Goal: Transaction & Acquisition: Purchase product/service

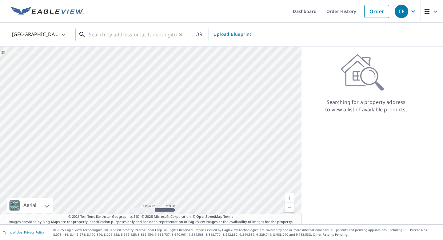
click at [112, 37] on input "text" at bounding box center [133, 34] width 88 height 17
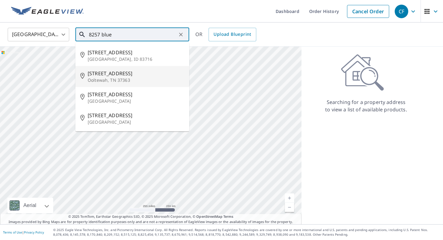
click at [103, 72] on span "[STREET_ADDRESS]" at bounding box center [136, 73] width 97 height 7
type input "[STREET_ADDRESS]"
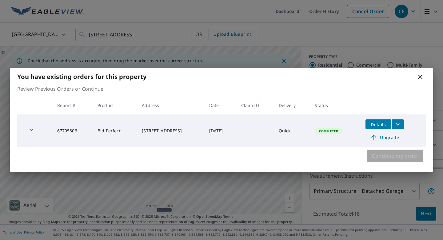
click at [397, 161] on button "Continue my order" at bounding box center [395, 155] width 56 height 12
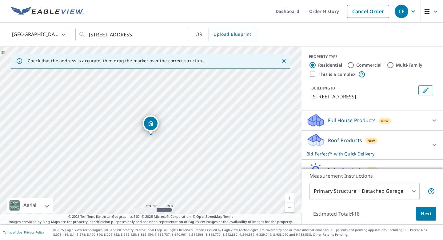
click at [154, 138] on div "[STREET_ADDRESS]" at bounding box center [151, 134] width 302 height 177
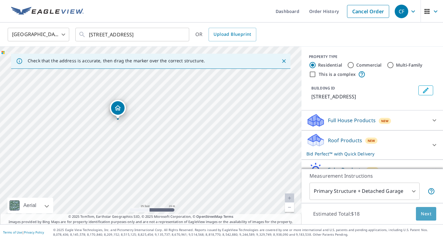
click at [432, 209] on button "Next" at bounding box center [426, 214] width 20 height 14
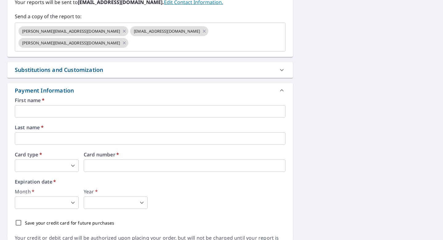
scroll to position [208, 0]
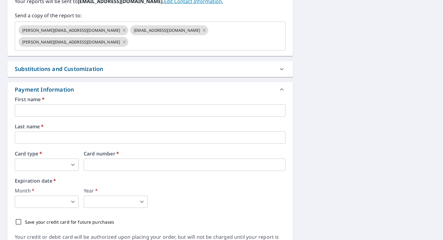
click at [223, 104] on input "text" at bounding box center [150, 110] width 271 height 12
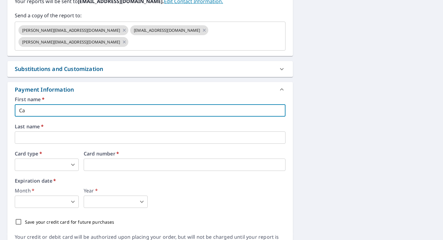
type input "C"
type input "[PERSON_NAME]"
click at [144, 131] on input "text" at bounding box center [150, 137] width 271 height 12
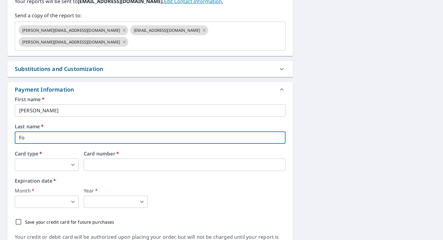
type input "F"
type input "R"
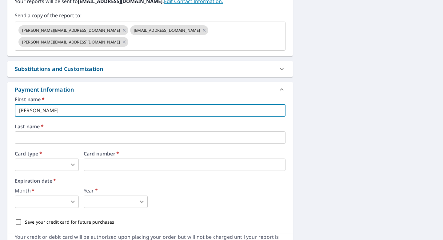
drag, startPoint x: 37, startPoint y: 99, endPoint x: 152, endPoint y: 99, distance: 115.5
click at [148, 104] on input "[PERSON_NAME]" at bounding box center [150, 110] width 271 height 12
type input "[PERSON_NAME]"
click at [86, 131] on input "text" at bounding box center [150, 137] width 271 height 12
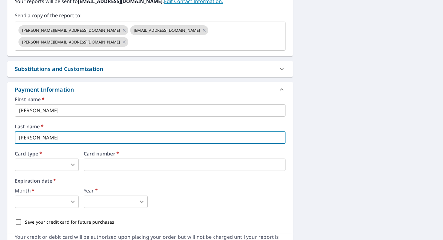
type input "[PERSON_NAME]"
click at [59, 148] on body "CF CF Dashboard Order History Cancel Order CF Dashboard / Finalize Order Finali…" at bounding box center [221, 120] width 443 height 240
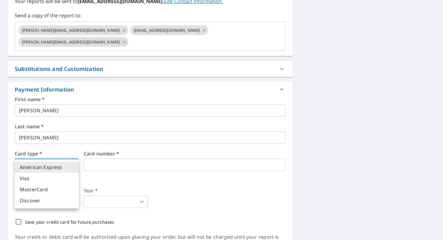
click at [32, 187] on li "MasterCard" at bounding box center [47, 188] width 64 height 11
type input "3"
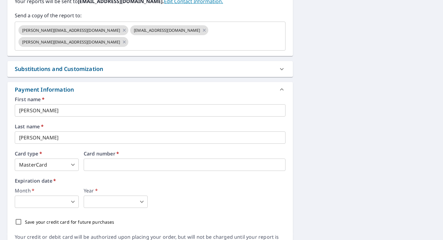
click at [49, 191] on body "CF CF Dashboard Order History Cancel Order CF Dashboard / Finalize Order Finali…" at bounding box center [221, 120] width 443 height 240
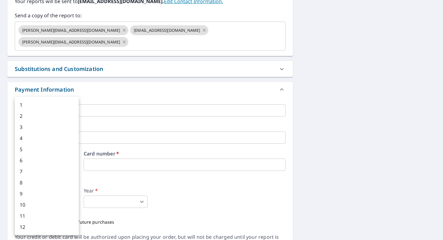
click at [26, 103] on li "1" at bounding box center [47, 104] width 64 height 11
type input "1"
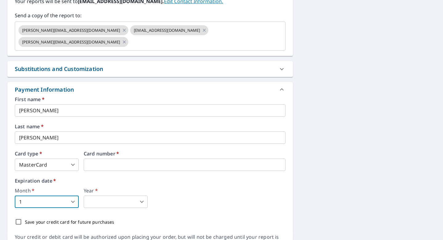
click at [116, 184] on body "CF CF Dashboard Order History Cancel Order CF Dashboard / Finalize Order Finali…" at bounding box center [221, 120] width 443 height 240
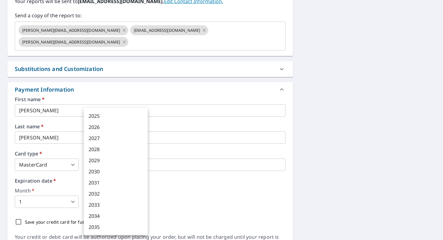
click at [101, 162] on li "2029" at bounding box center [116, 160] width 64 height 11
type input "2029"
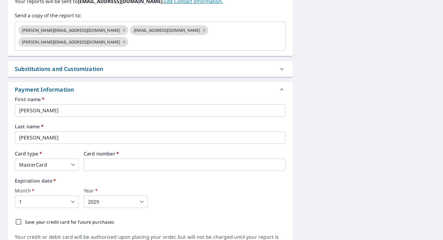
click at [171, 188] on div "Month   * 1 1 ​ Year   * 2029 2029 ​" at bounding box center [150, 198] width 271 height 20
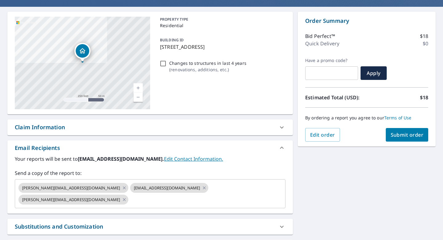
scroll to position [0, 0]
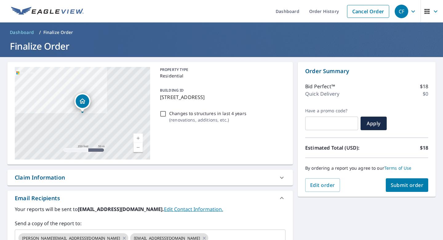
click at [414, 185] on span "Submit order" at bounding box center [407, 184] width 33 height 7
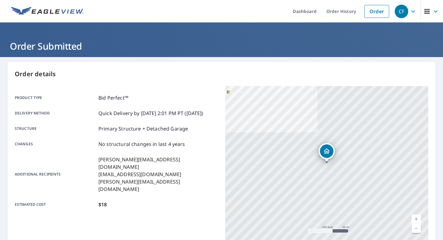
scroll to position [123, 0]
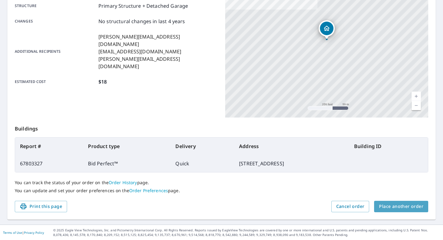
click at [403, 208] on span "Place another order" at bounding box center [401, 206] width 44 height 8
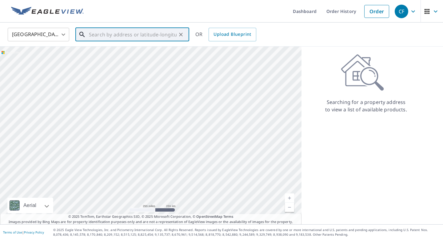
click at [102, 39] on input "text" at bounding box center [133, 34] width 88 height 17
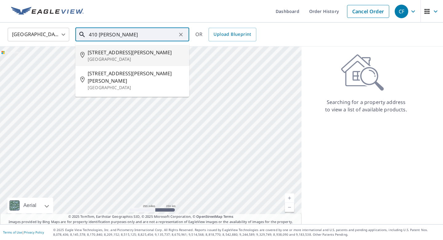
click at [109, 62] on li "[STREET_ADDRESS][PERSON_NAME]" at bounding box center [132, 55] width 114 height 21
type input "[STREET_ADDRESS][PERSON_NAME]"
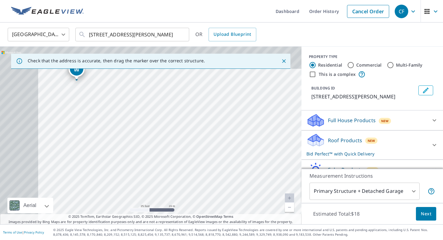
drag, startPoint x: 101, startPoint y: 103, endPoint x: 167, endPoint y: 140, distance: 76.5
click at [168, 141] on div "[STREET_ADDRESS][PERSON_NAME]" at bounding box center [151, 134] width 302 height 177
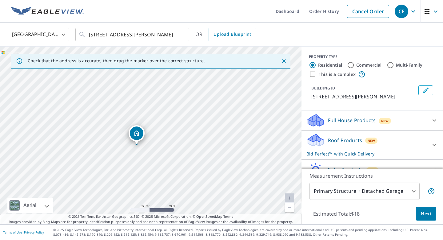
drag, startPoint x: 106, startPoint y: 83, endPoint x: 151, endPoint y: 135, distance: 69.2
click at [152, 135] on div "[STREET_ADDRESS][PERSON_NAME]" at bounding box center [151, 134] width 302 height 177
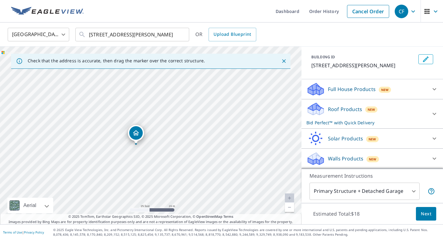
click at [429, 210] on span "Next" at bounding box center [426, 214] width 10 height 8
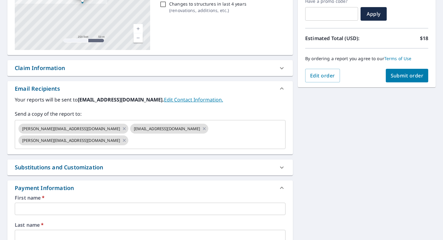
scroll to position [229, 0]
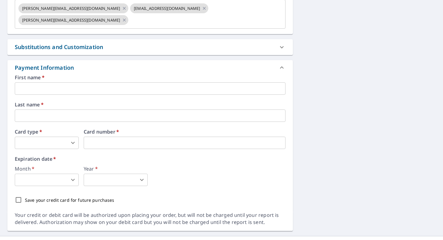
click at [112, 82] on input "text" at bounding box center [150, 88] width 271 height 12
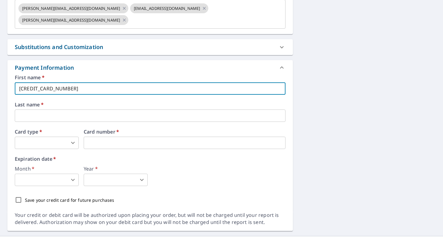
type input "[CREDIT_CARD_NUMBER]"
click at [62, 109] on input "text" at bounding box center [150, 115] width 271 height 12
drag, startPoint x: 105, startPoint y: 75, endPoint x: 3, endPoint y: 66, distance: 102.6
click at [12, 75] on div "First name   * [CREDIT_CARD_NUMBER] ​ Last name   * ​ Card type   * ​ 0 ​ Card …" at bounding box center [150, 143] width 286 height 136
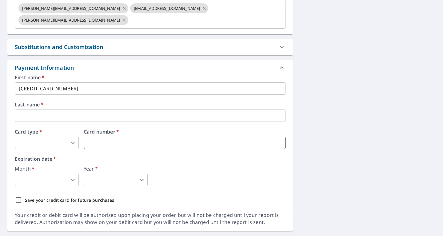
type input "3"
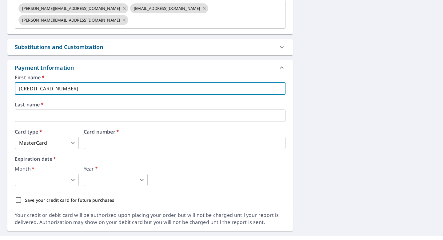
drag, startPoint x: 80, startPoint y: 78, endPoint x: 0, endPoint y: 50, distance: 84.8
click at [0, 50] on div "[STREET_ADDRESS][PERSON_NAME] Aerial Road A standard road map Aerial A detailed…" at bounding box center [221, 32] width 443 height 408
type input "[PERSON_NAME]"
click at [49, 109] on input "text" at bounding box center [150, 115] width 271 height 12
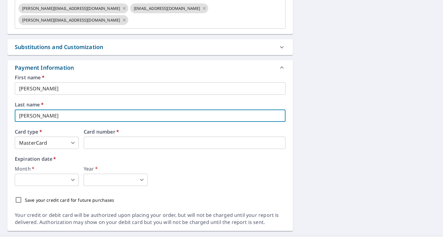
type input "[PERSON_NAME]"
click at [55, 155] on span "*" at bounding box center [54, 158] width 4 height 7
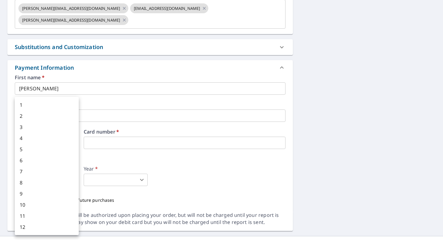
click at [61, 171] on body "CF CF Dashboard Order History Cancel Order CF Dashboard / Finalize Order Finali…" at bounding box center [221, 120] width 443 height 240
click at [24, 104] on li "1" at bounding box center [47, 104] width 64 height 11
type input "1"
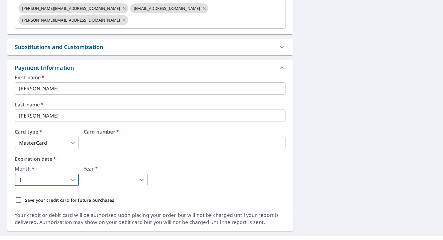
click at [105, 166] on div "Year   * ​ 0 ​" at bounding box center [116, 176] width 64 height 20
click at [103, 166] on body "CF CF Dashboard Order History Cancel Order CF Dashboard / Finalize Order Finali…" at bounding box center [221, 120] width 443 height 240
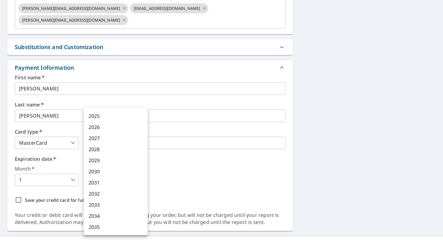
click at [99, 159] on li "2029" at bounding box center [116, 160] width 64 height 11
type input "2029"
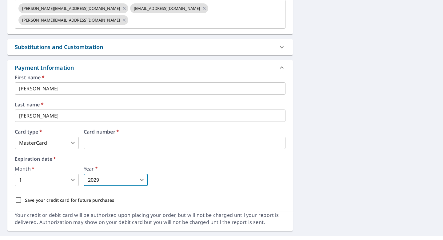
click at [167, 166] on div "Month   * 1 1 ​ Year   * 2029 2029 ​" at bounding box center [150, 176] width 271 height 20
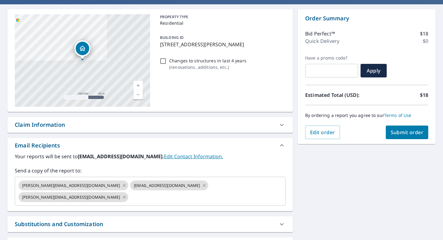
scroll to position [36, 0]
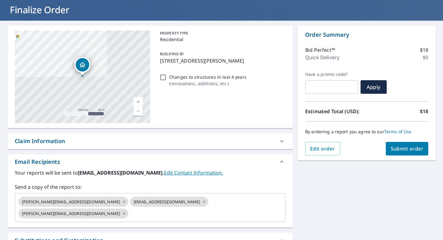
click at [397, 149] on span "Submit order" at bounding box center [407, 148] width 33 height 7
